Goal: Task Accomplishment & Management: Use online tool/utility

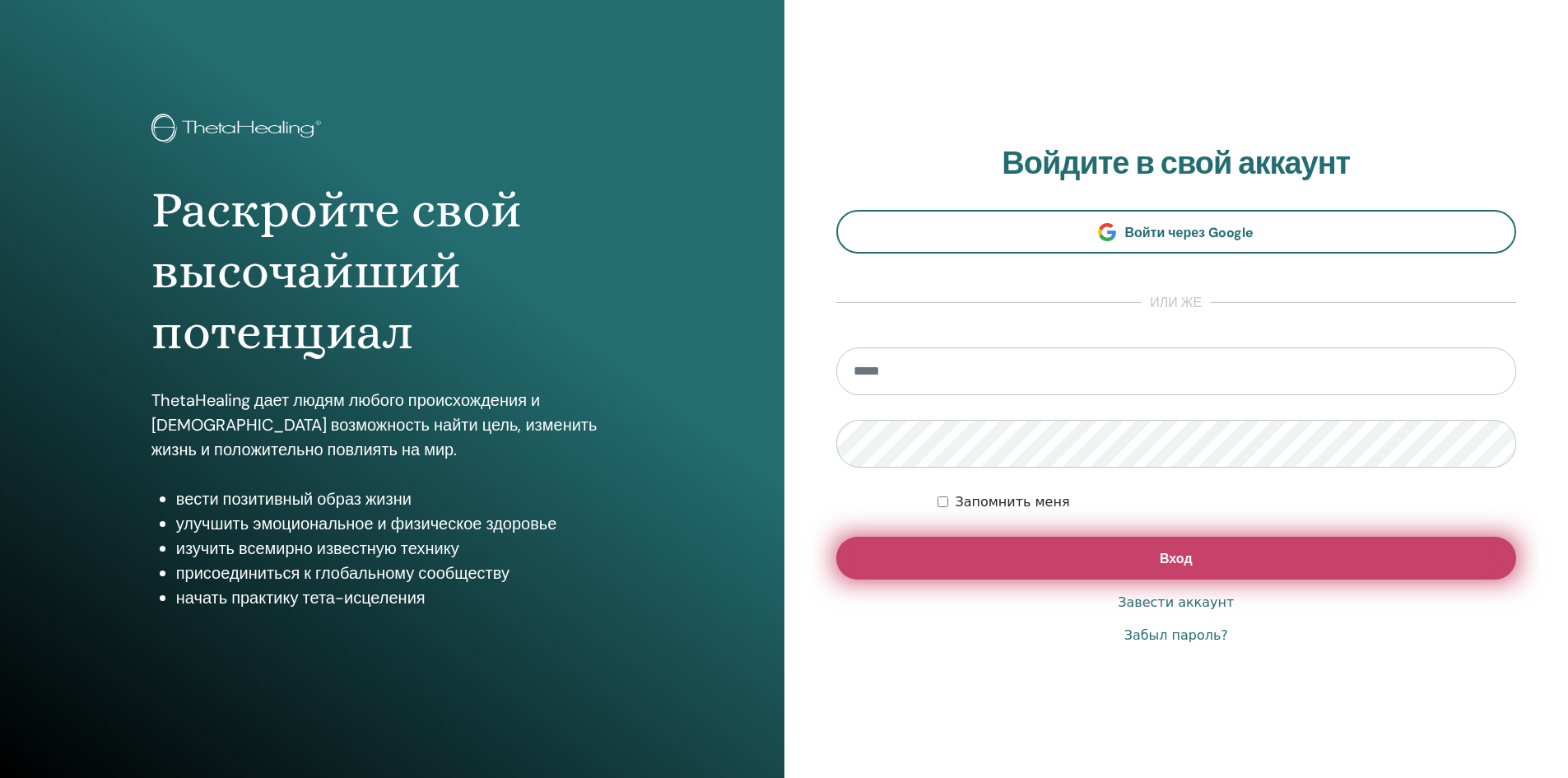
type input "**********"
click at [1212, 565] on button "Вход" at bounding box center [1177, 558] width 681 height 43
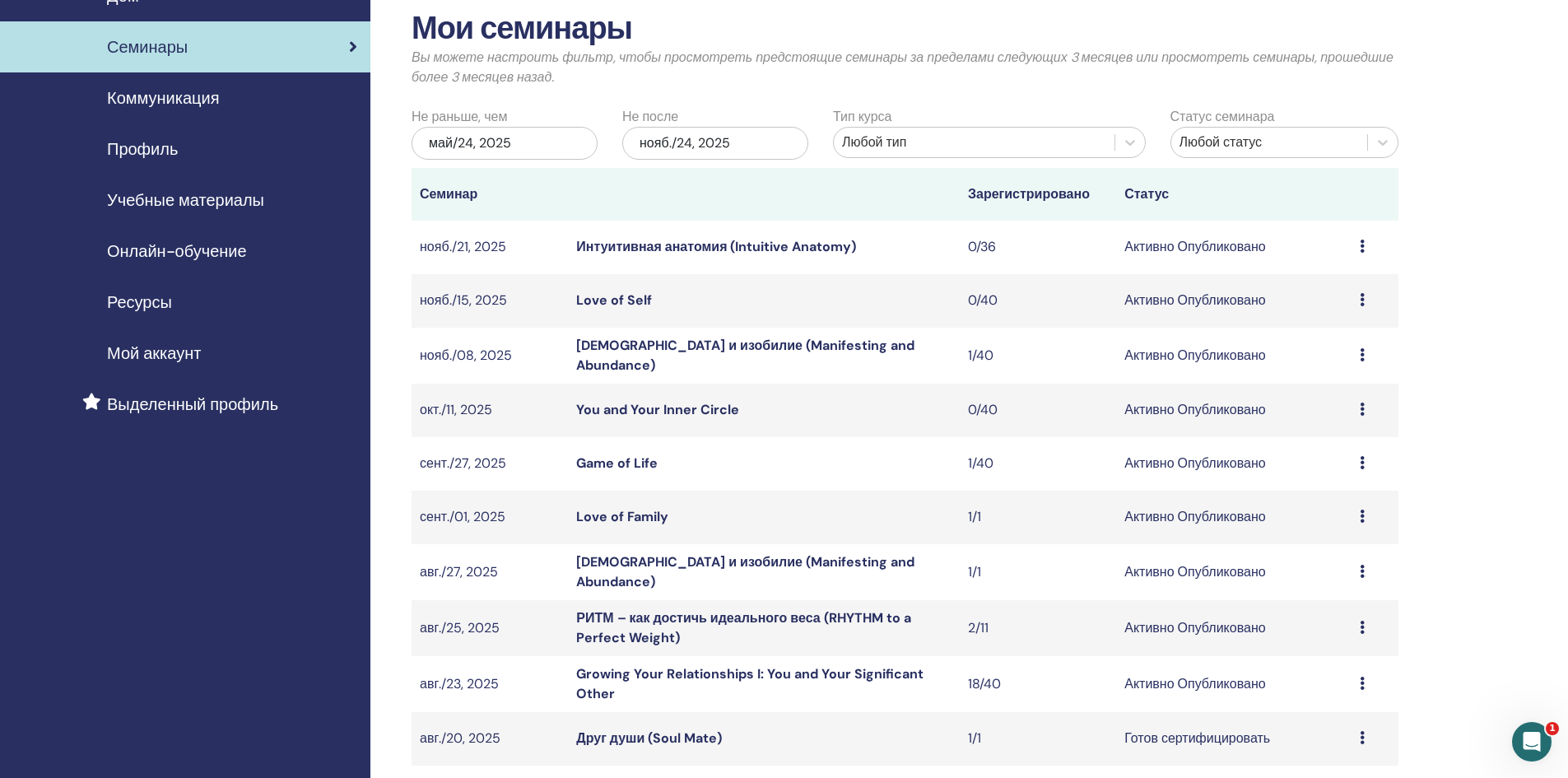
scroll to position [247, 0]
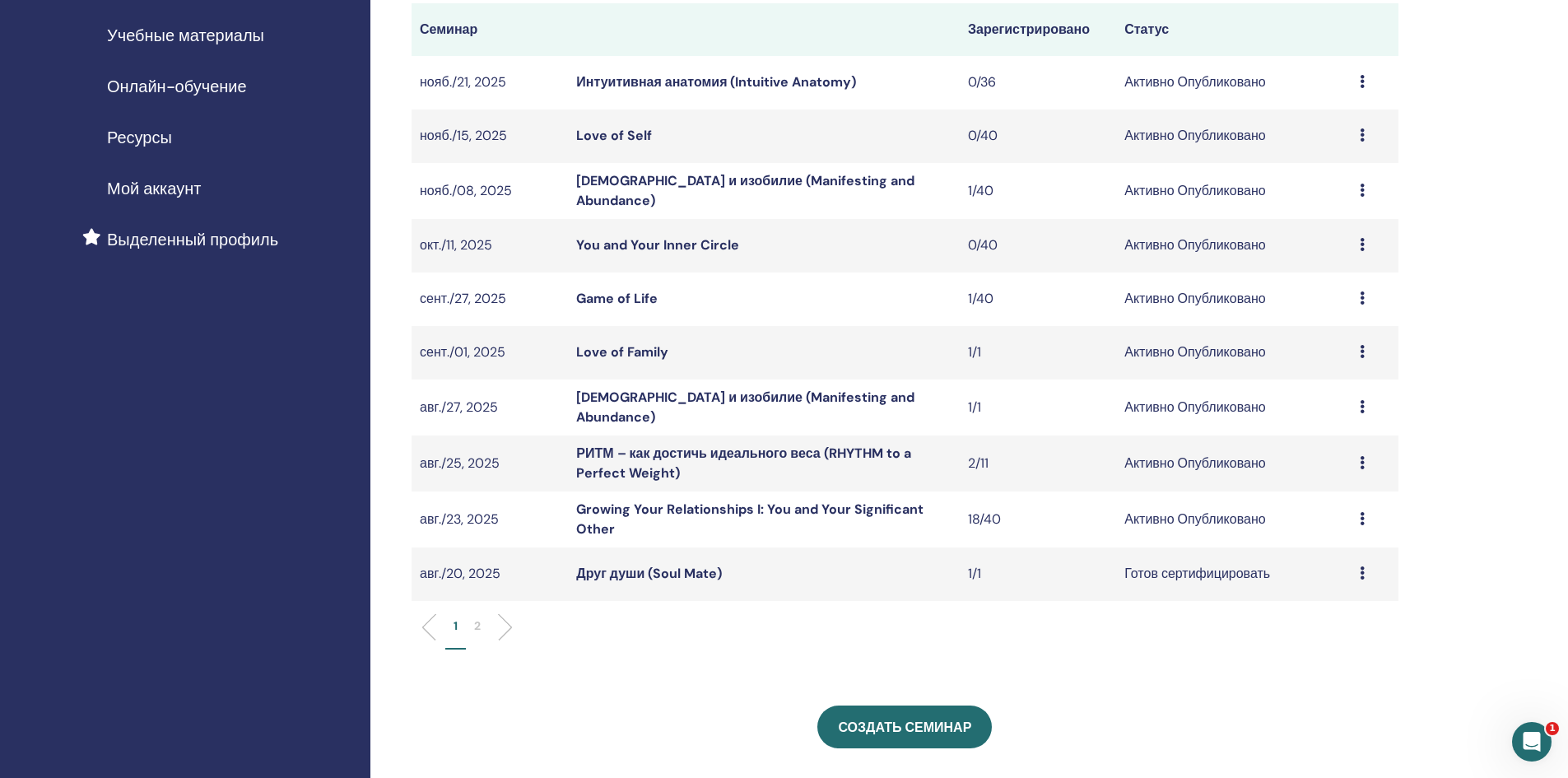
click at [591, 521] on link "Growing Your Relationships I: You and Your Significant Other" at bounding box center [750, 519] width 348 height 37
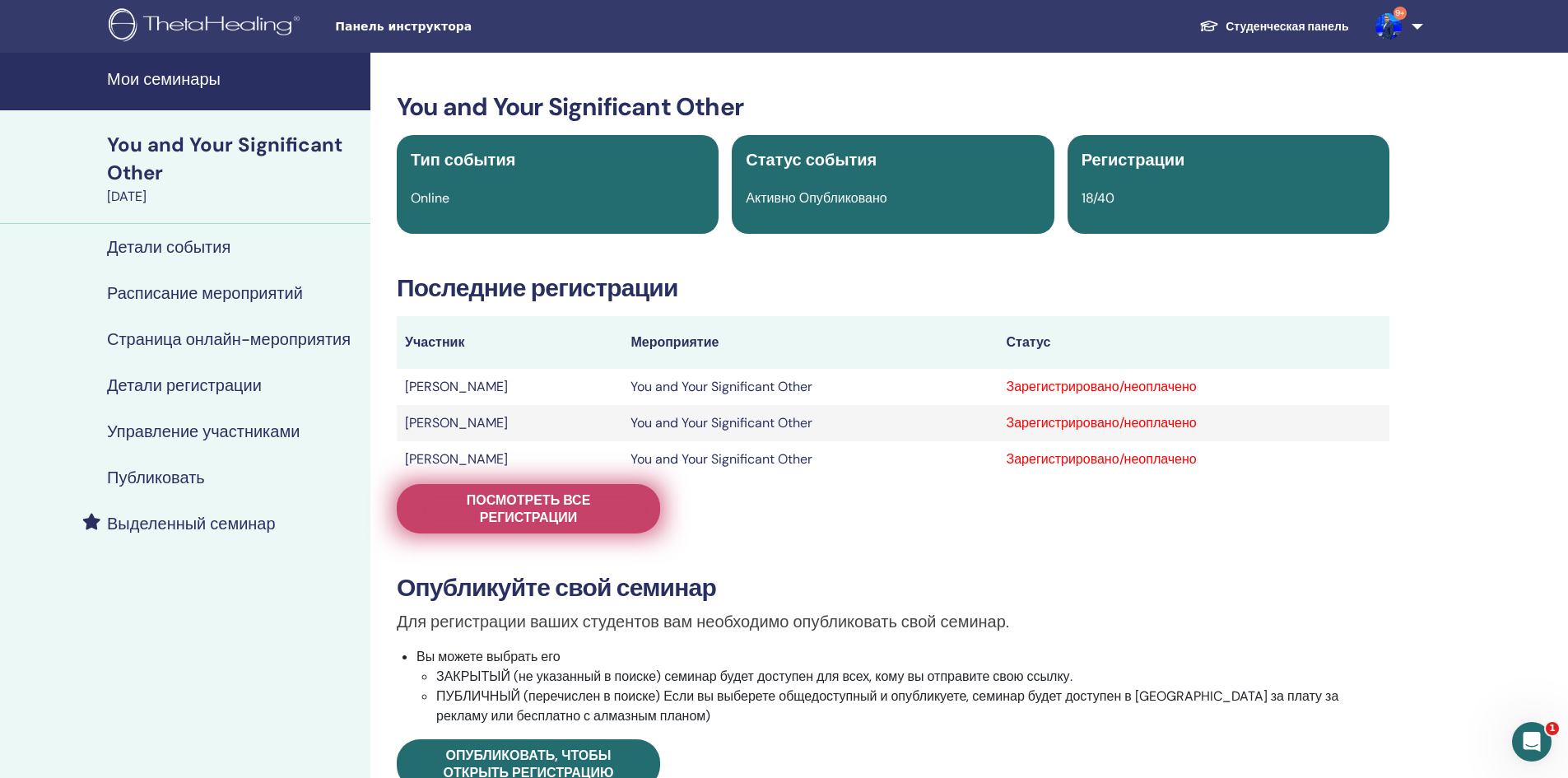
click at [594, 519] on span "Посмотреть все регистрации" at bounding box center [528, 508] width 222 height 35
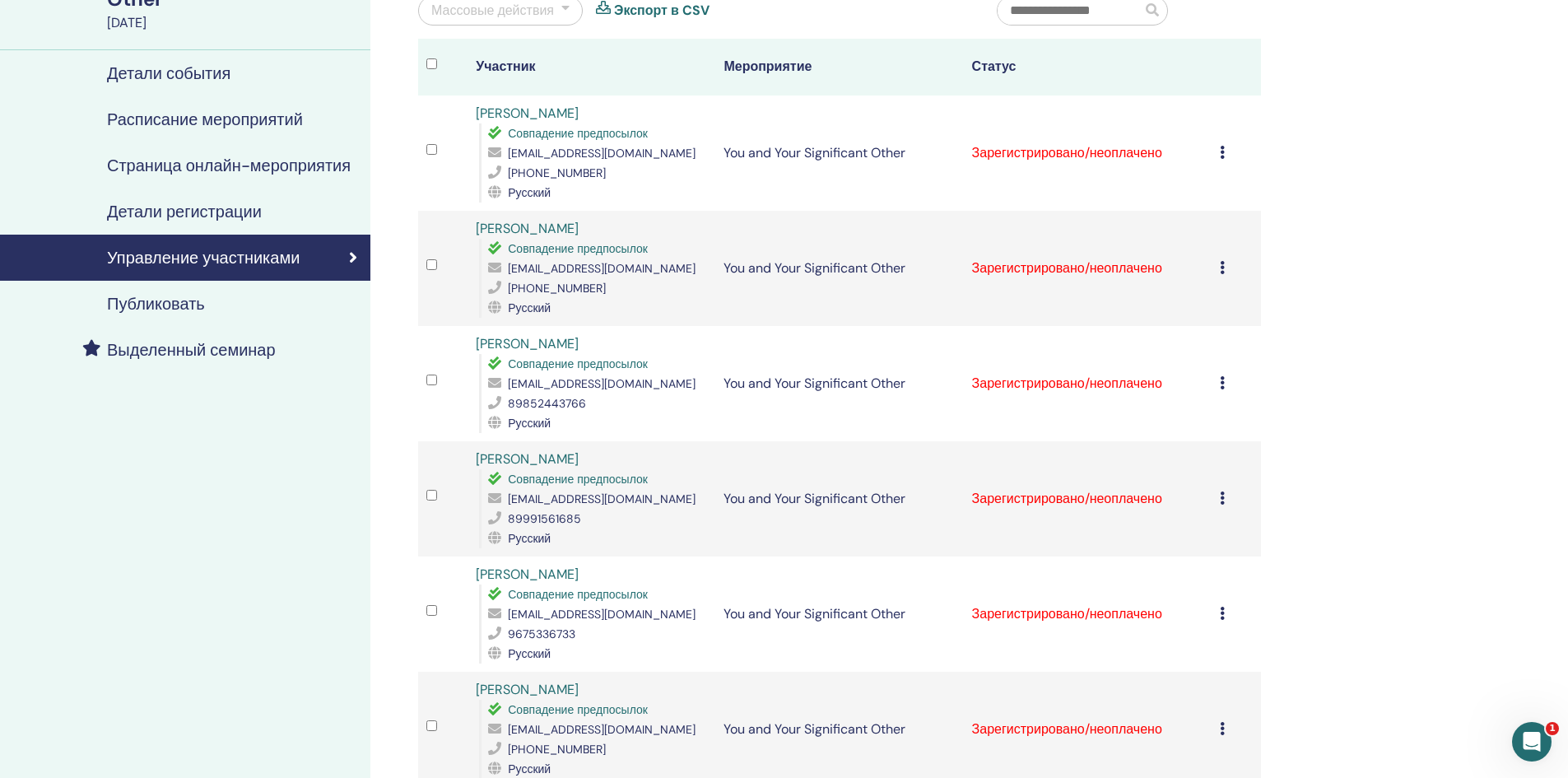
scroll to position [165, 0]
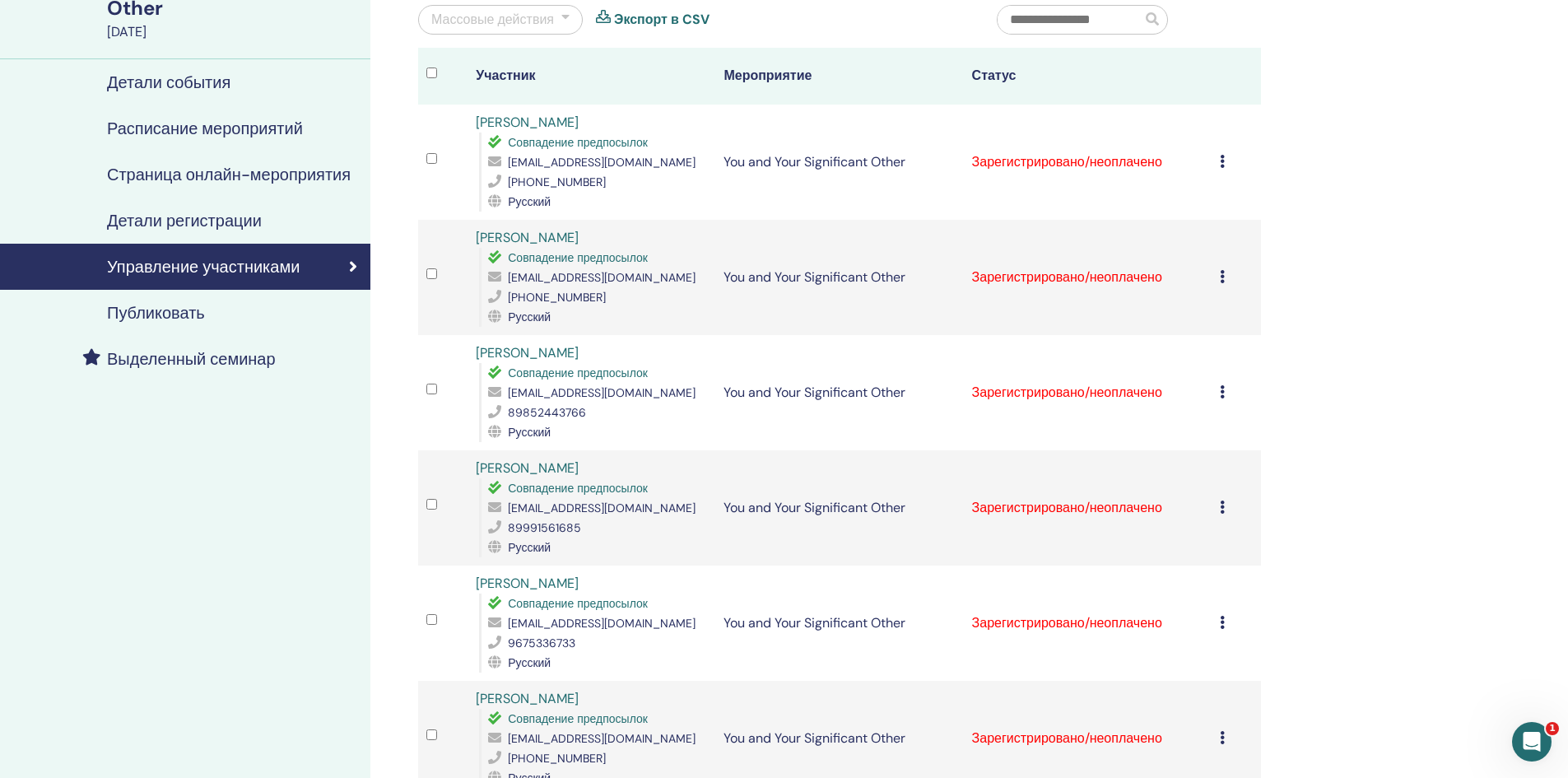
click at [507, 14] on div "Массовые действия" at bounding box center [493, 20] width 123 height 20
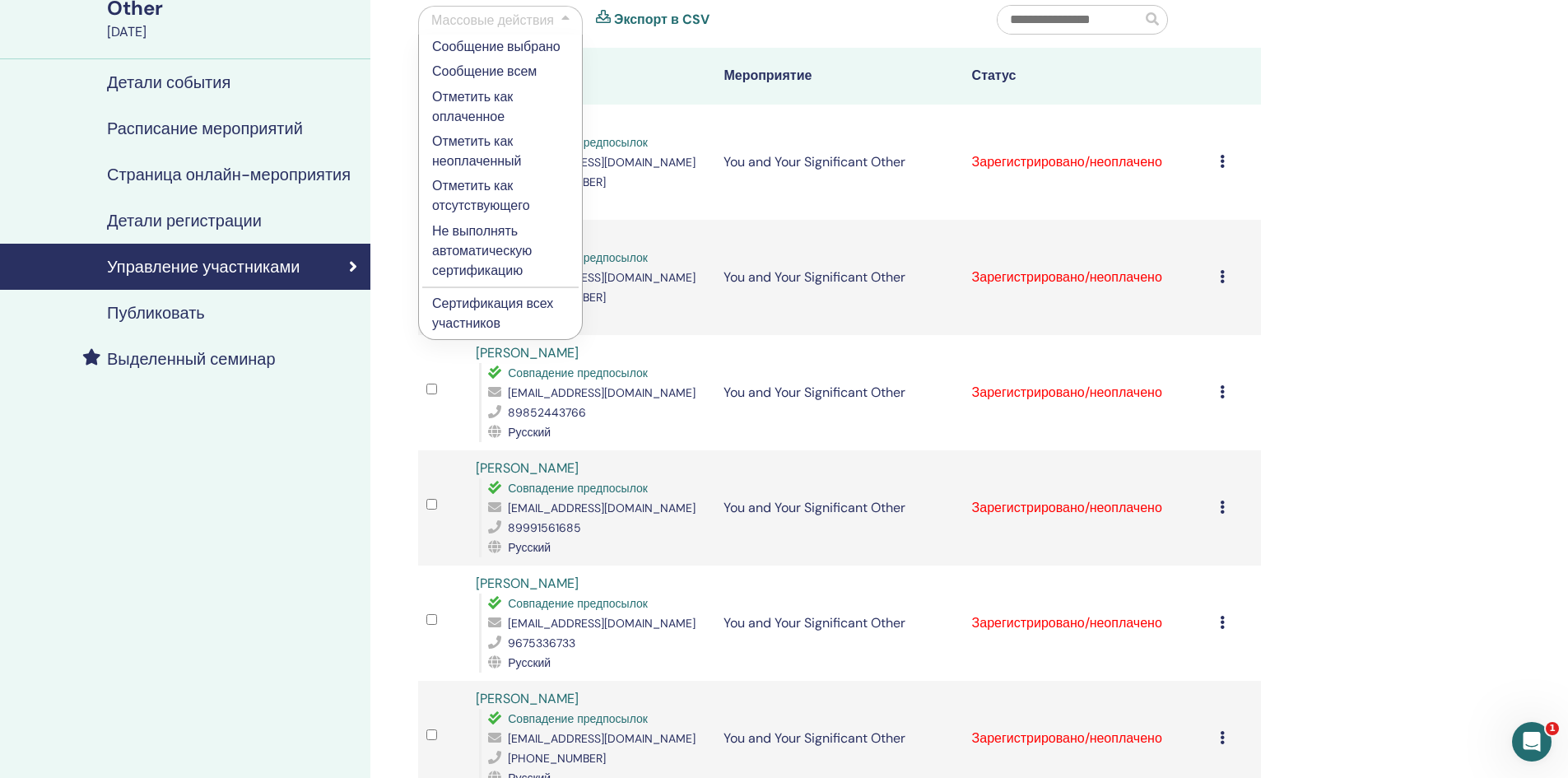
click at [490, 303] on p "Сертификация всех участников" at bounding box center [500, 313] width 136 height 40
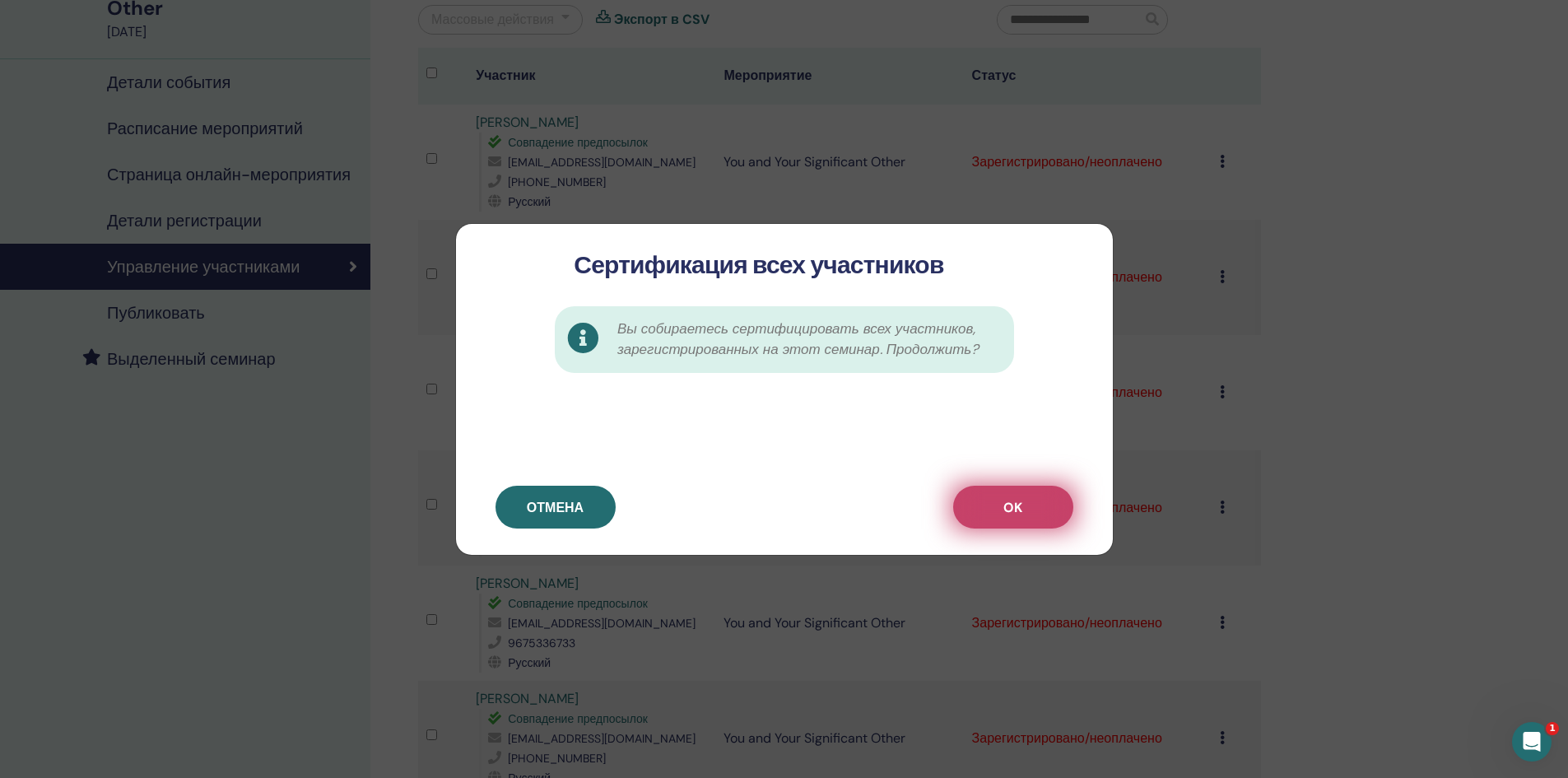
click at [1015, 496] on button "OK" at bounding box center [1014, 507] width 121 height 43
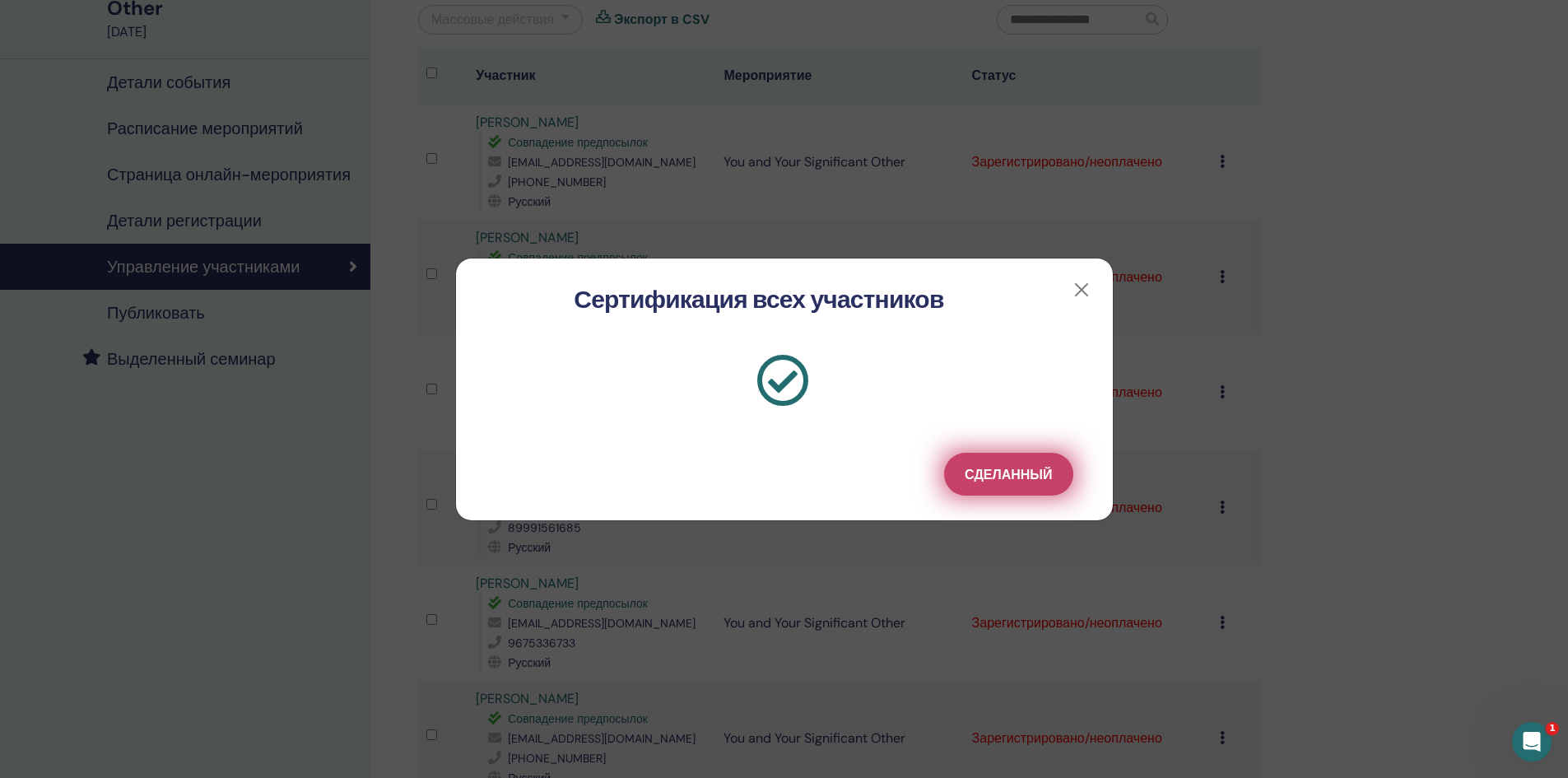
click at [993, 469] on span "Сделанный" at bounding box center [1009, 475] width 87 height 17
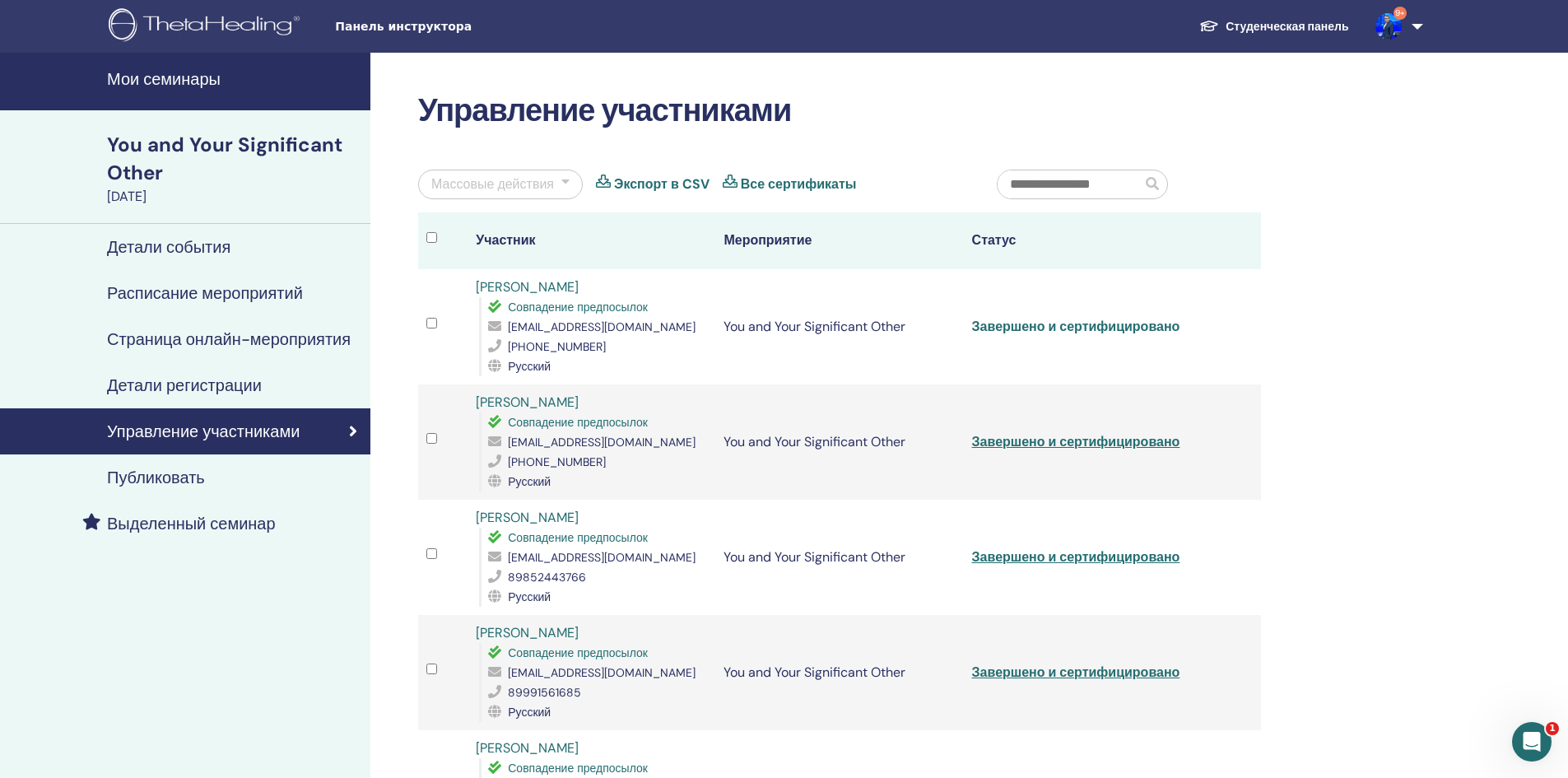
click at [1020, 318] on link "Завершено и сертифицировано" at bounding box center [1076, 326] width 208 height 17
